Goal: Find specific page/section: Find specific page/section

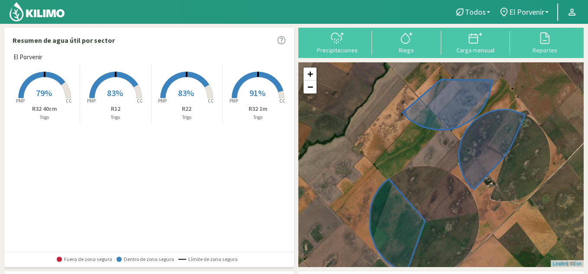
scroll to position [43, 0]
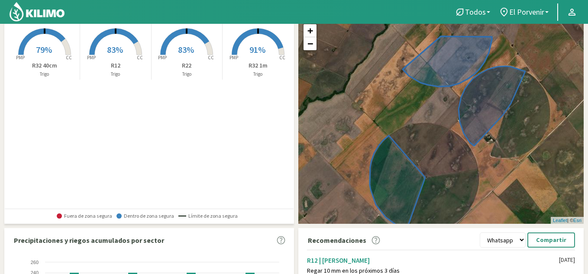
click at [182, 51] on span "83%" at bounding box center [186, 49] width 16 height 11
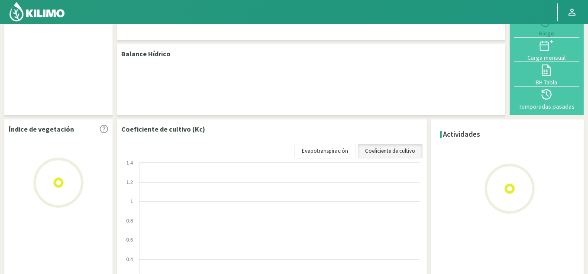
select select "1: Object"
